Goal: Find specific page/section: Find specific page/section

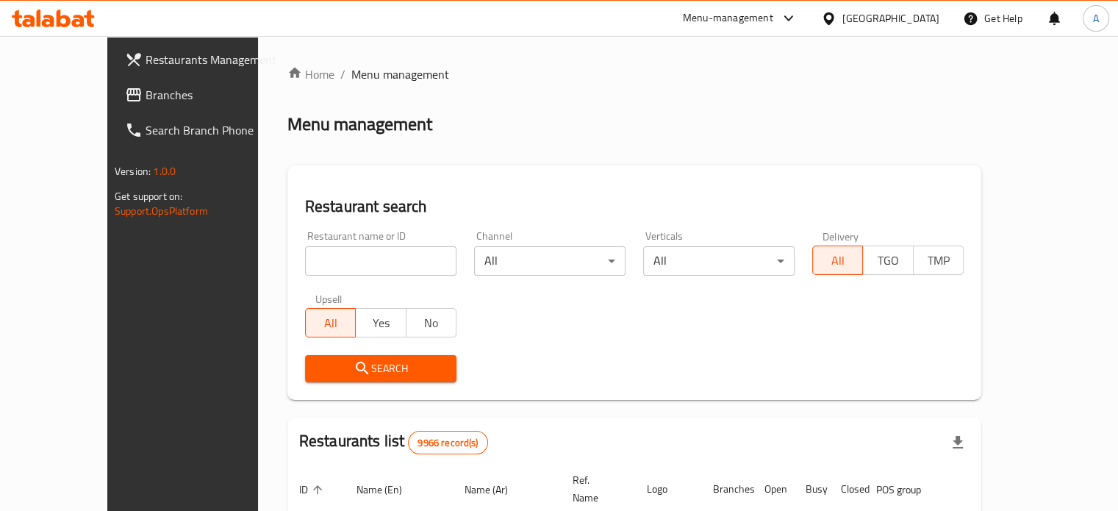
click at [353, 259] on input "search" at bounding box center [380, 260] width 151 height 29
click at [359, 262] on input "search" at bounding box center [380, 260] width 151 height 29
click at [347, 262] on input "search" at bounding box center [380, 260] width 151 height 29
click at [350, 262] on input "search" at bounding box center [380, 260] width 151 height 29
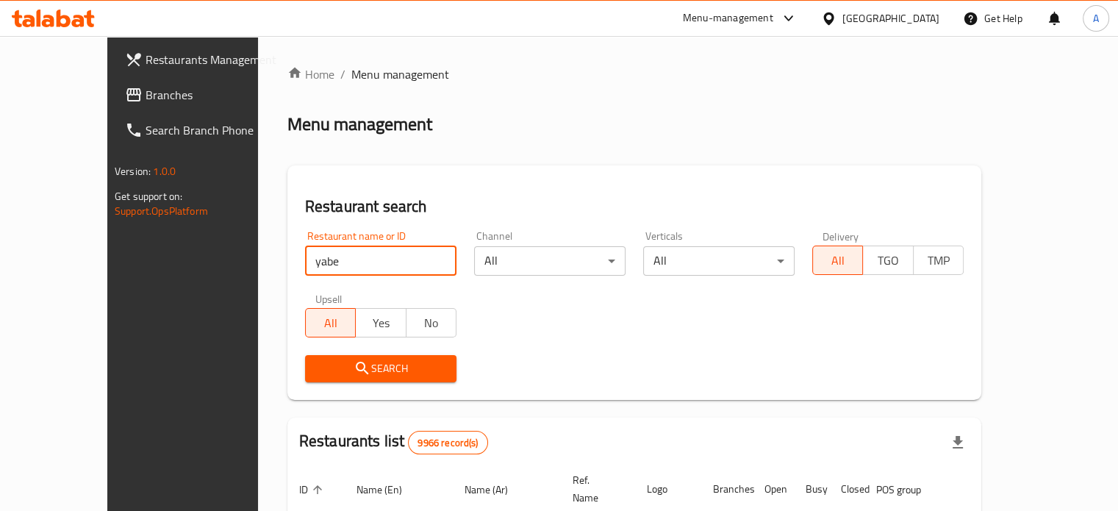
type input "[PERSON_NAME]"
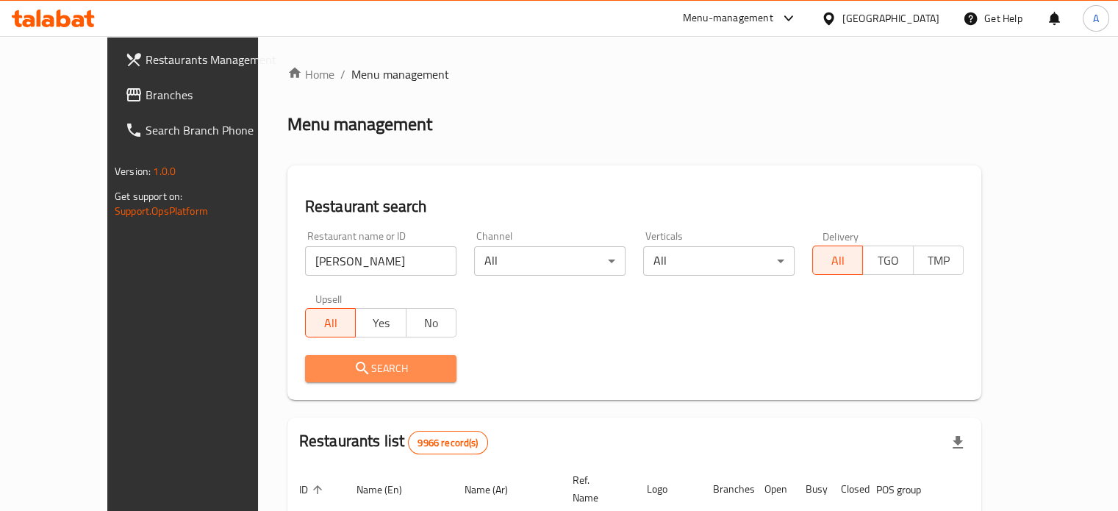
click at [323, 372] on span "Search" at bounding box center [381, 368] width 128 height 18
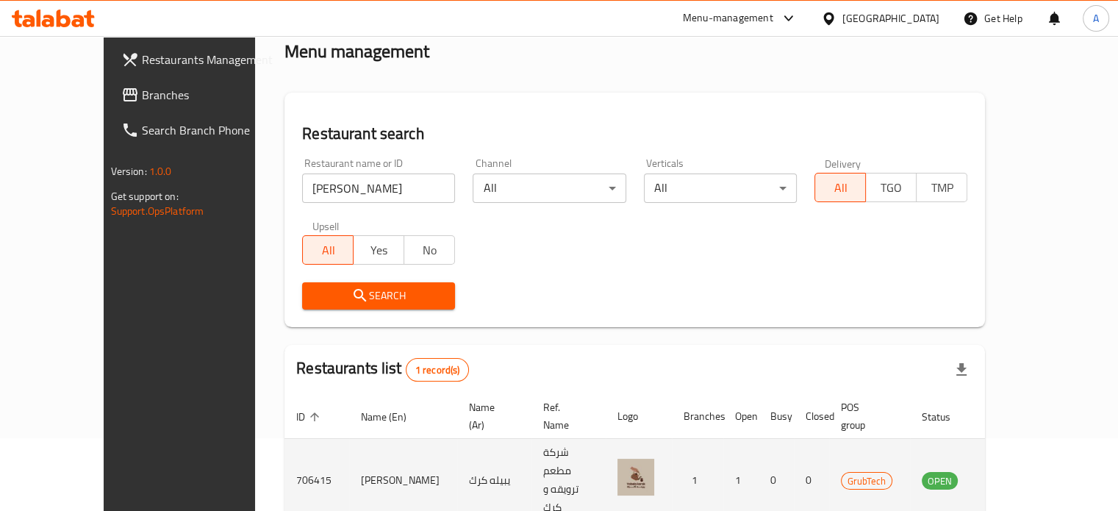
scroll to position [115, 0]
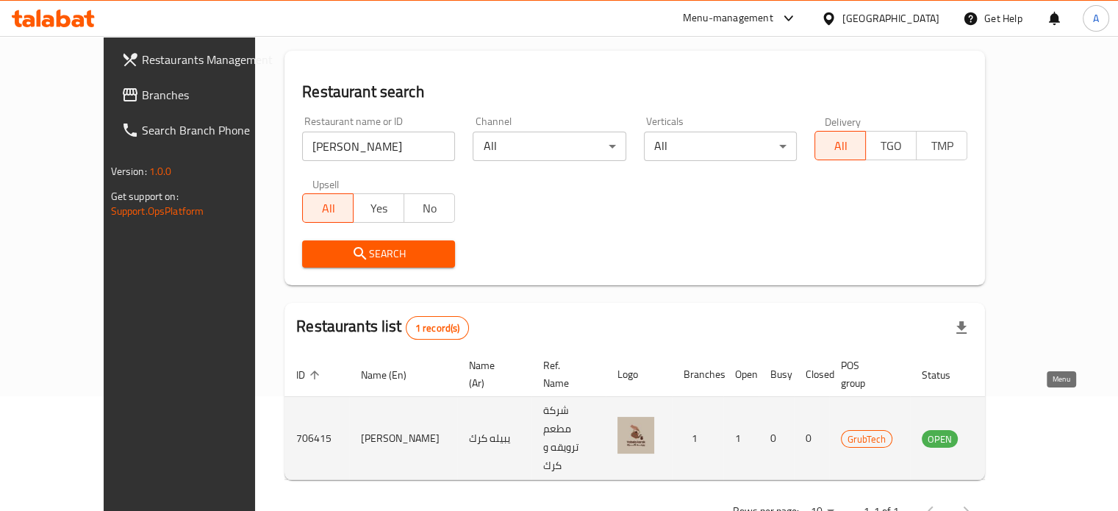
click at [1016, 429] on icon "enhanced table" at bounding box center [1008, 438] width 18 height 18
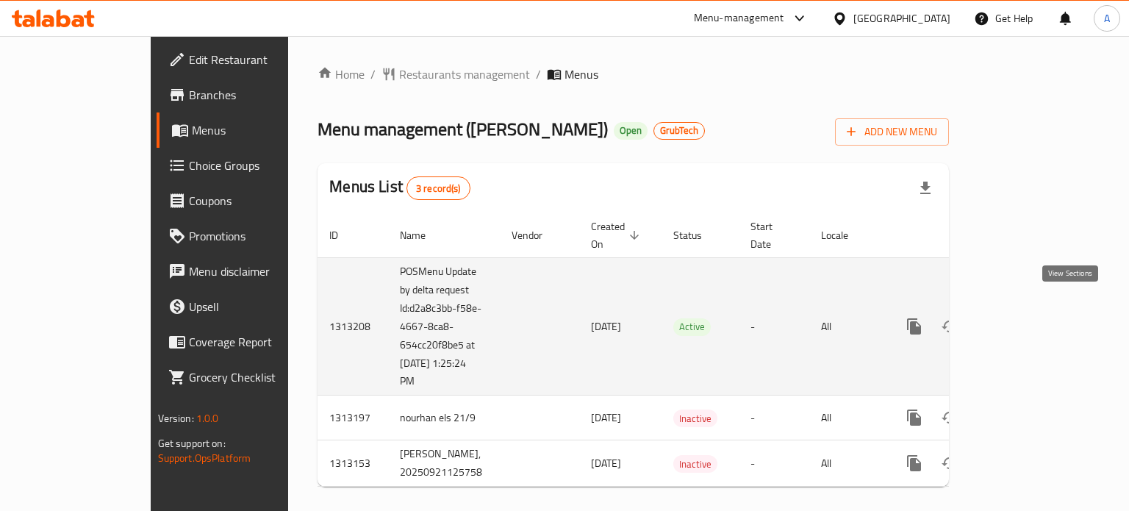
click at [1026, 320] on icon "enhanced table" at bounding box center [1019, 326] width 13 height 13
